Goal: Task Accomplishment & Management: Manage account settings

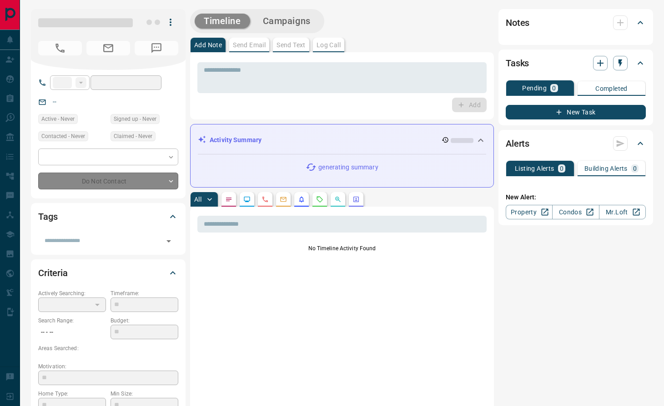
type input "**"
type input "**********"
type input "*"
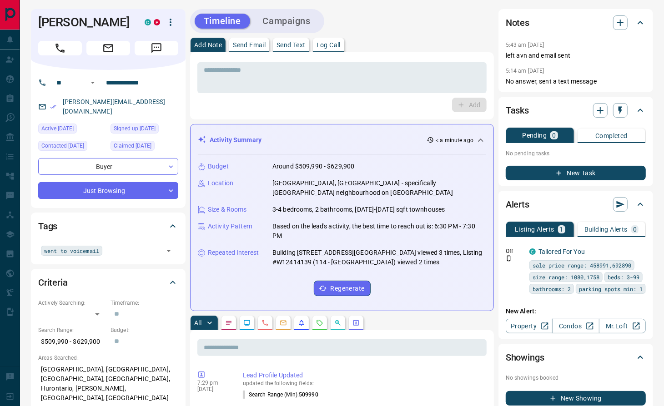
drag, startPoint x: 296, startPoint y: 108, endPoint x: 313, endPoint y: 100, distance: 18.5
click at [296, 109] on div "Add" at bounding box center [341, 105] width 289 height 15
click at [70, 21] on h1 "[PERSON_NAME]" at bounding box center [84, 22] width 93 height 15
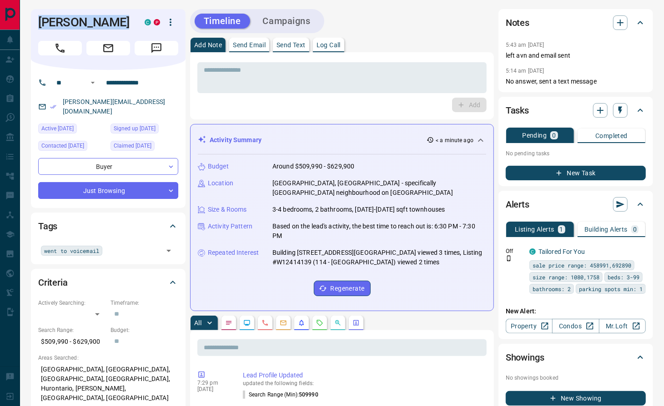
copy div "[PERSON_NAME] C P"
click at [59, 48] on icon "Call" at bounding box center [60, 48] width 12 height 12
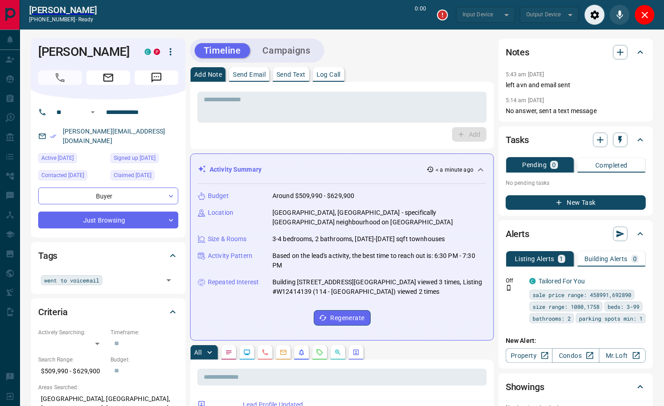
drag, startPoint x: 313, startPoint y: 135, endPoint x: 315, endPoint y: 167, distance: 31.9
click at [313, 135] on div "Add" at bounding box center [341, 134] width 289 height 15
type input "*******"
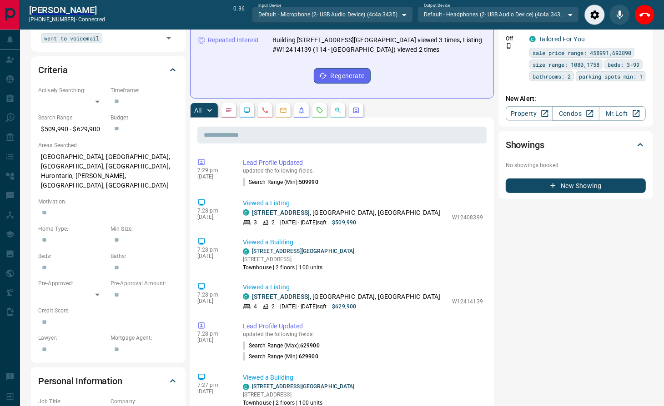
drag, startPoint x: 229, startPoint y: 63, endPoint x: 239, endPoint y: 61, distance: 10.2
click at [229, 62] on div "Budget Around $509,990 - $629,900 Location [GEOGRAPHIC_DATA], [GEOGRAPHIC_DATA]…" at bounding box center [342, 16] width 288 height 149
click at [648, 10] on icon "End Call" at bounding box center [644, 15] width 11 height 11
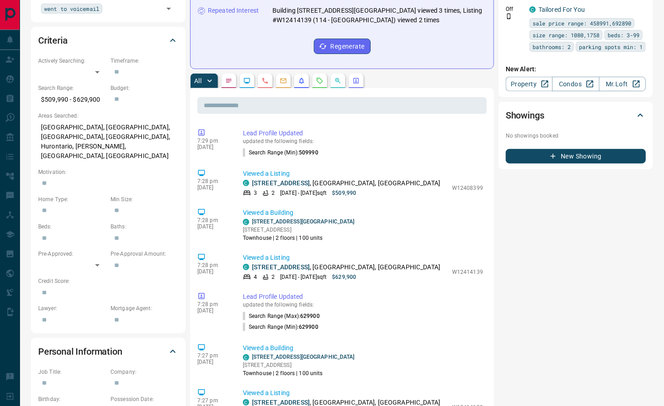
scroll to position [213, 0]
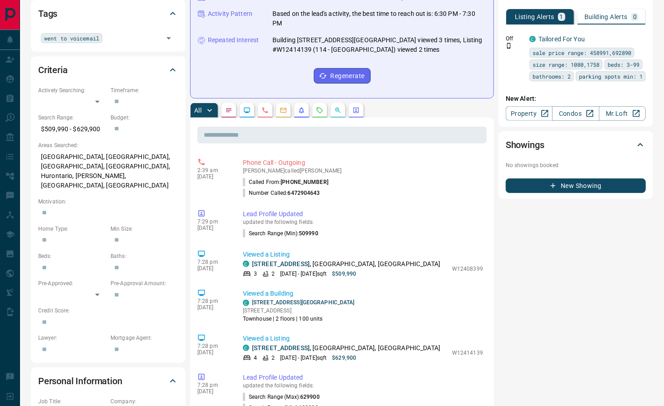
click at [210, 82] on div "Budget Around $509,990 - $629,900 Location [GEOGRAPHIC_DATA], [GEOGRAPHIC_DATA]…" at bounding box center [342, 16] width 288 height 149
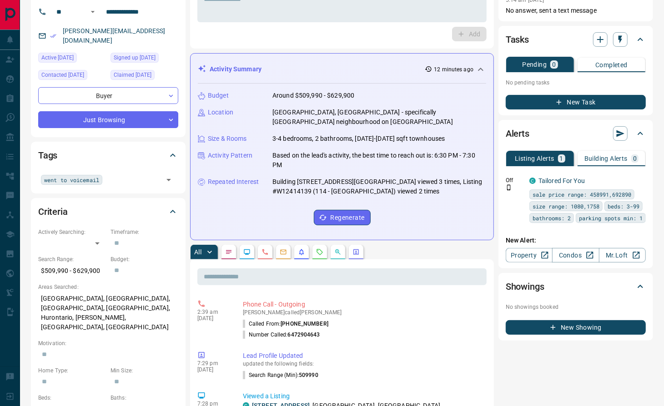
scroll to position [0, 0]
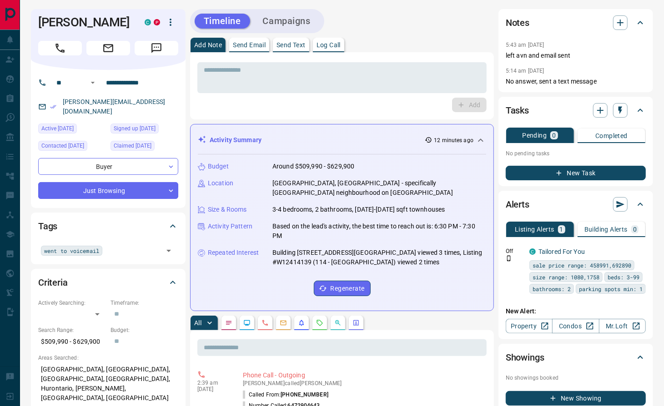
click at [292, 108] on div "Add" at bounding box center [341, 105] width 289 height 15
drag, startPoint x: 115, startPoint y: 20, endPoint x: 18, endPoint y: 13, distance: 98.0
click at [293, 105] on div "Add" at bounding box center [341, 105] width 289 height 15
drag, startPoint x: 102, startPoint y: 25, endPoint x: 27, endPoint y: 23, distance: 74.6
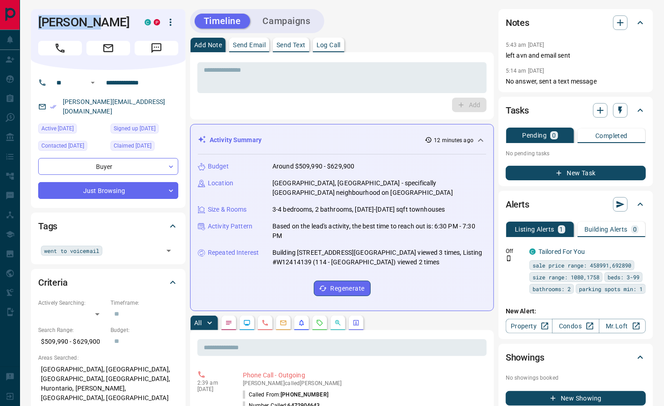
copy h1 "[PERSON_NAME]"
click at [50, 45] on button "Call" at bounding box center [60, 48] width 44 height 15
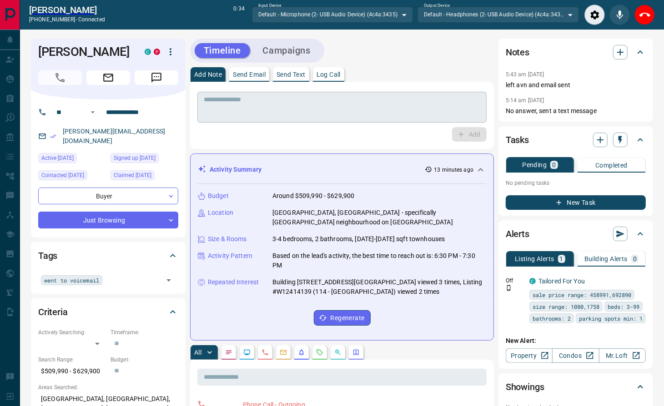
drag, startPoint x: 235, startPoint y: 139, endPoint x: 324, endPoint y: 107, distance: 94.6
click at [236, 139] on div "Add" at bounding box center [341, 134] width 289 height 15
click at [642, 14] on icon "End Call" at bounding box center [644, 15] width 11 height 4
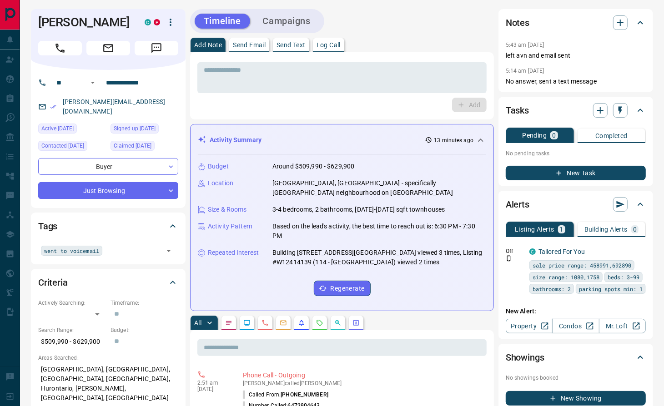
click at [358, 112] on div "Add" at bounding box center [341, 105] width 289 height 15
drag, startPoint x: 350, startPoint y: 84, endPoint x: 340, endPoint y: 86, distance: 9.5
click at [350, 83] on textarea at bounding box center [342, 77] width 276 height 23
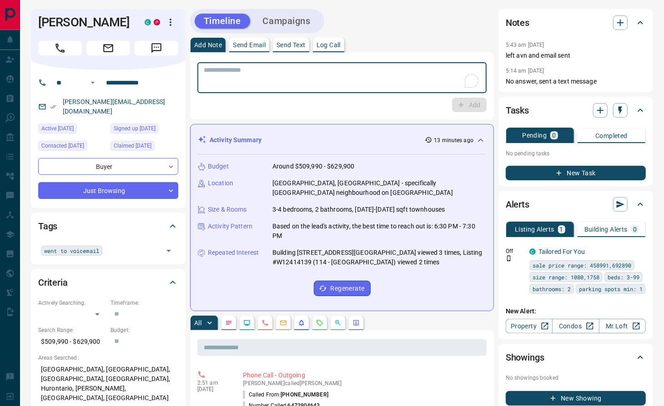
click at [545, 64] on div "5:43 am [DATE] left avn and email sent 5:14 am [DATE] No answer, sent a text me…" at bounding box center [575, 62] width 140 height 47
